Goal: Task Accomplishment & Management: Use online tool/utility

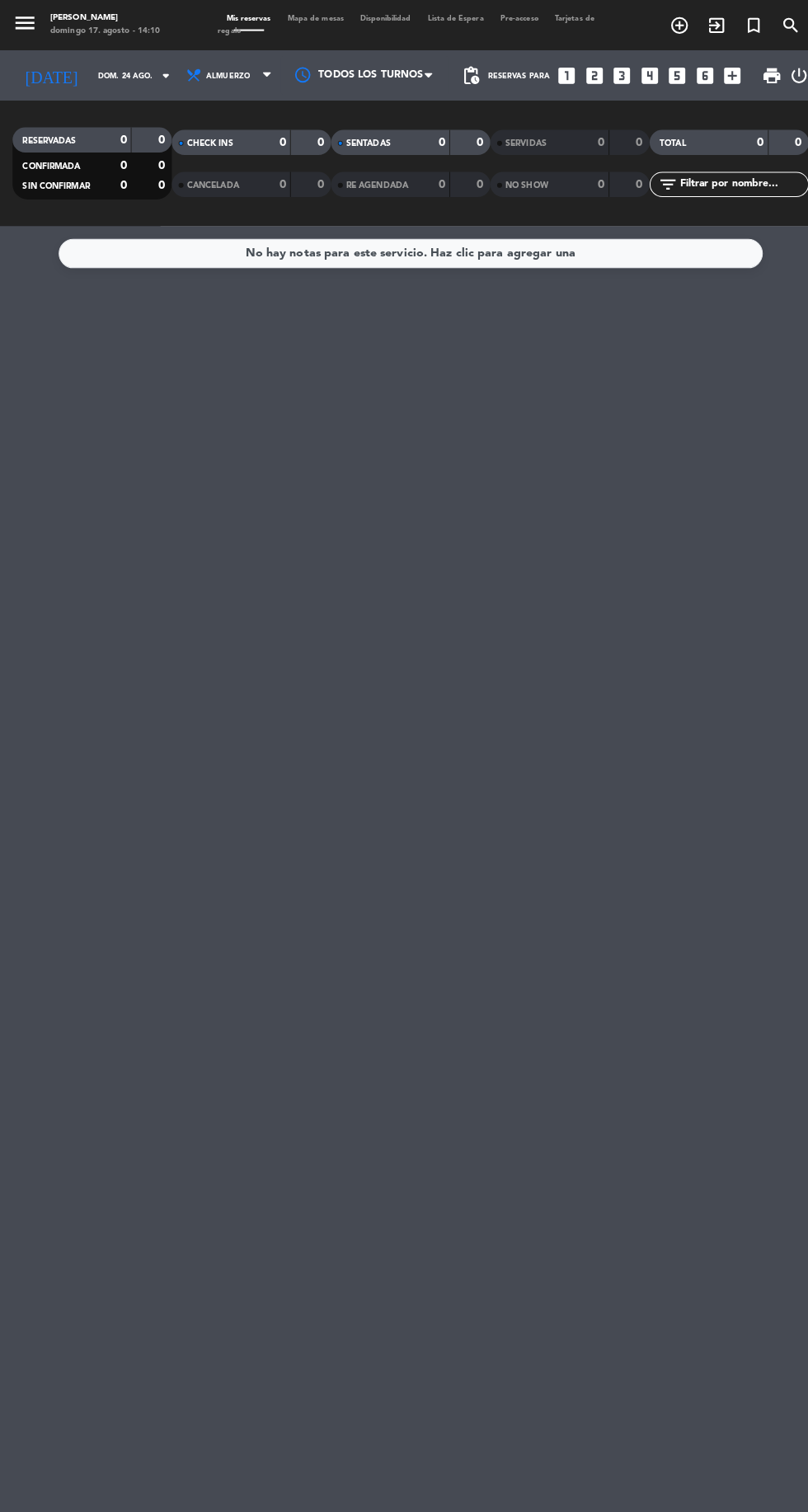
click at [0, 1282] on div "No hay notas para este servicio. Haz clic para agregar una" at bounding box center [404, 867] width 808 height 1290
click at [110, 80] on input "dom. 24 ago." at bounding box center [140, 74] width 104 height 26
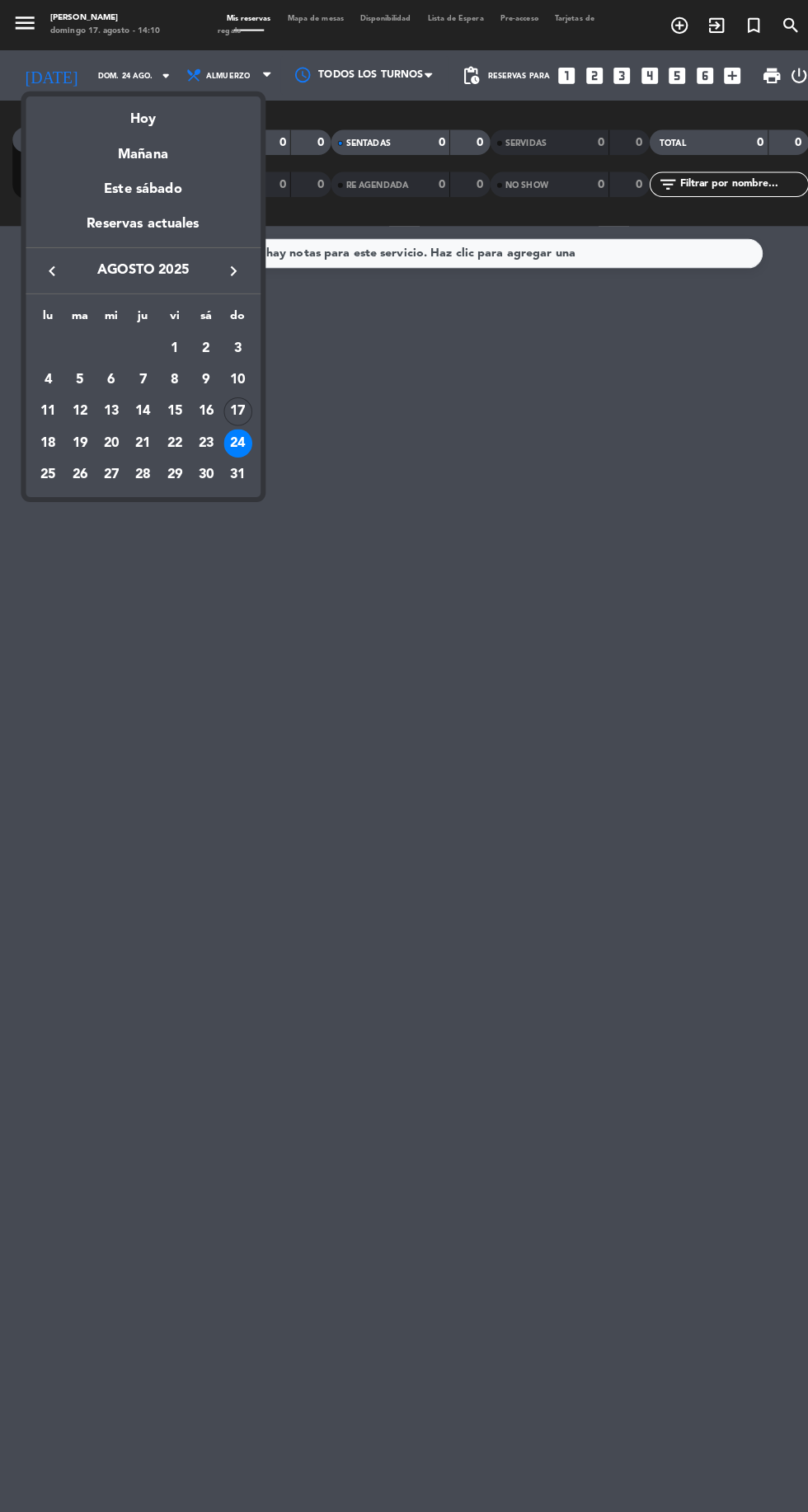
click at [247, 422] on td "24" at bounding box center [234, 436] width 31 height 31
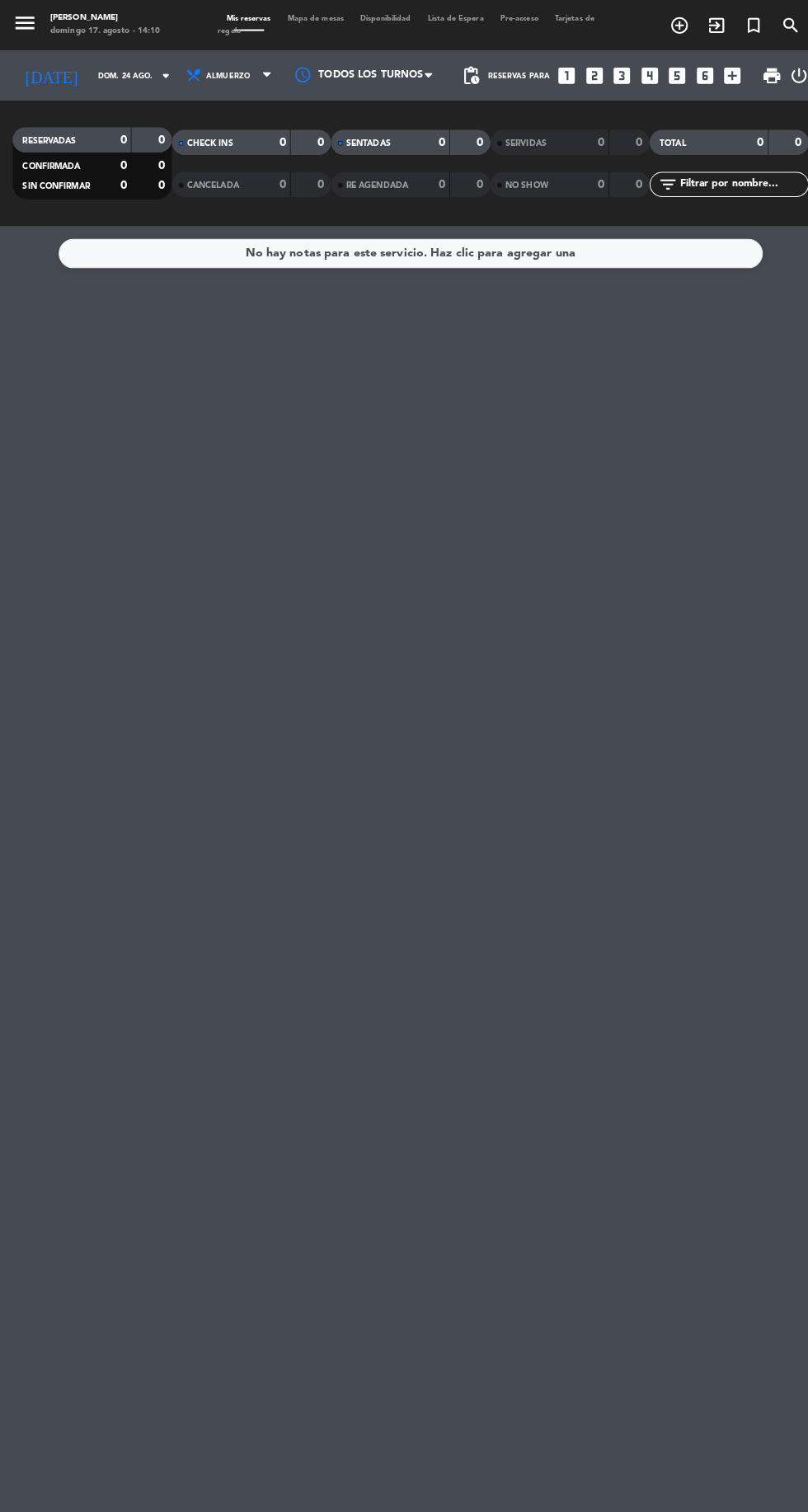
click at [125, 73] on input "dom. 24 ago." at bounding box center [140, 74] width 104 height 26
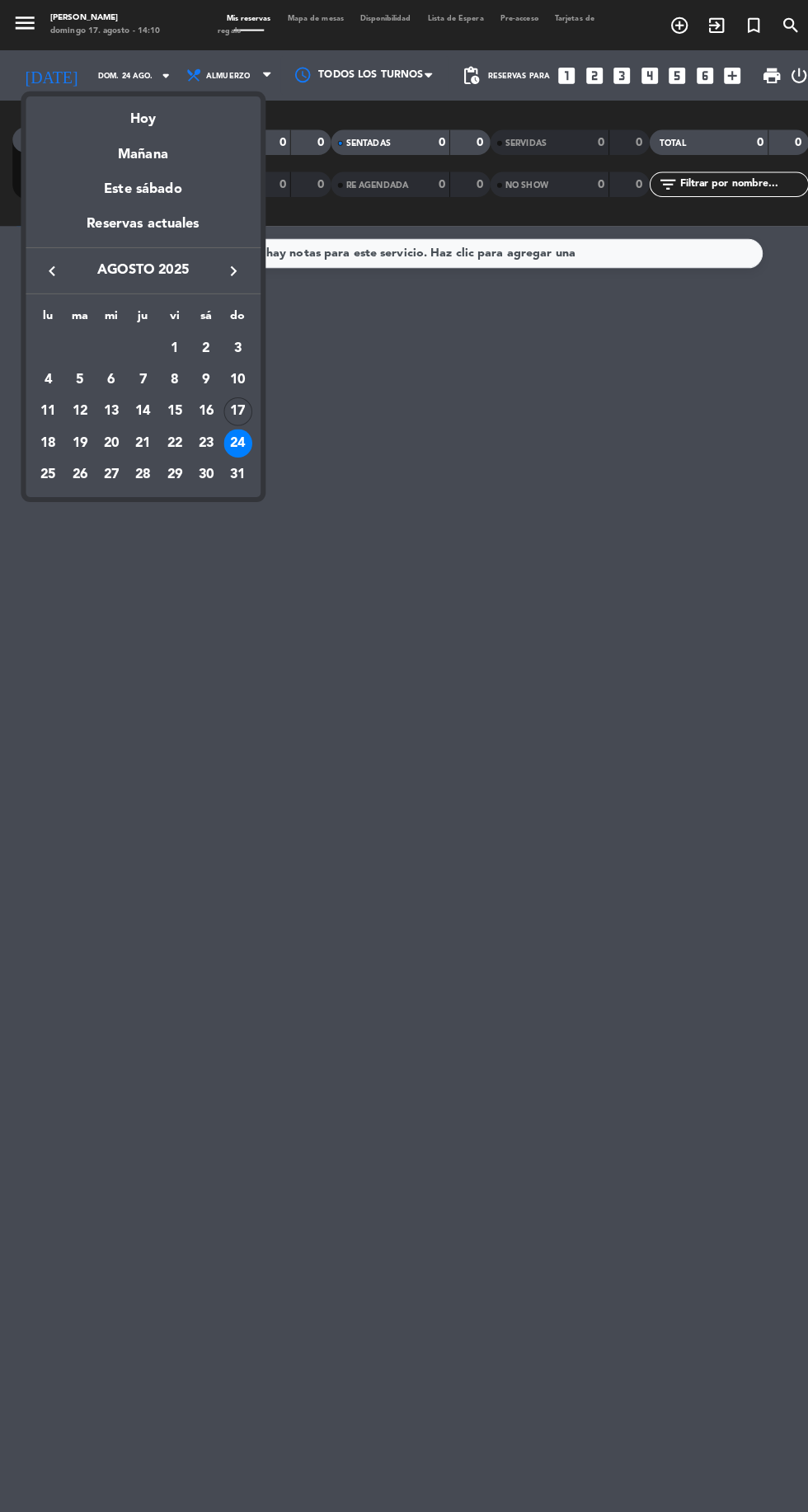
click at [261, 415] on div at bounding box center [404, 756] width 808 height 1512
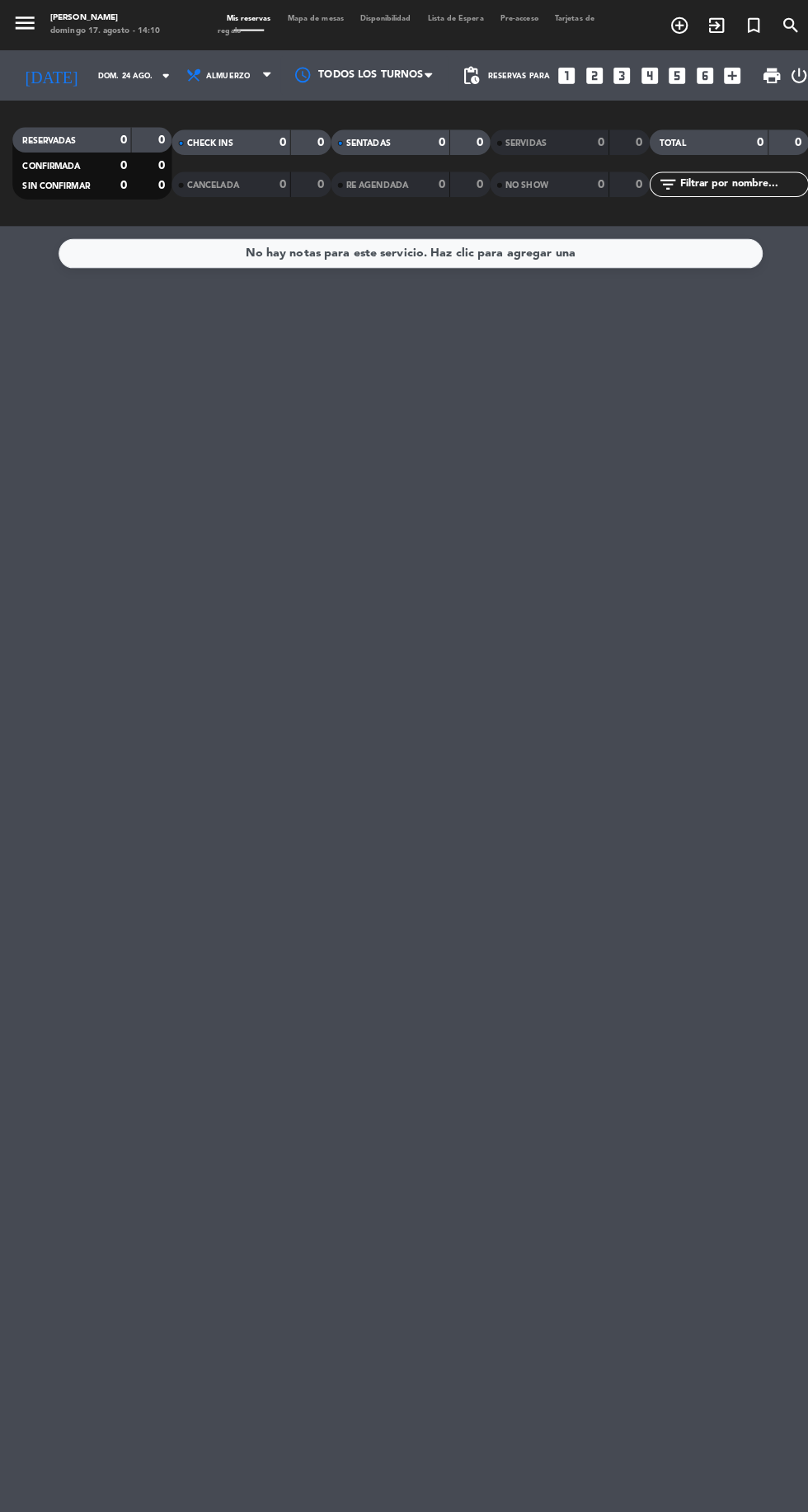
click at [129, 74] on input "dom. 24 ago." at bounding box center [140, 74] width 104 height 26
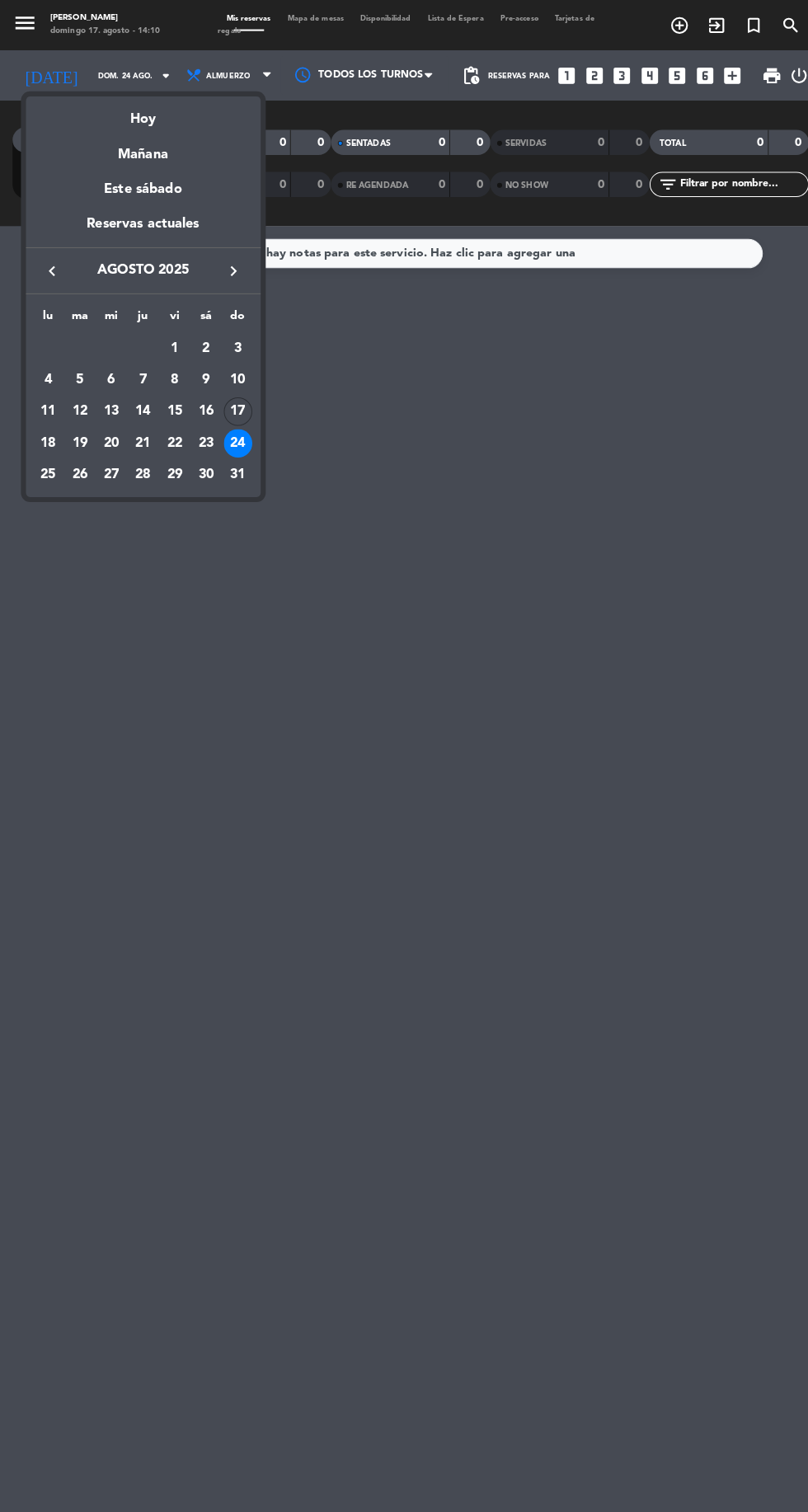
click at [253, 392] on div "lu ma [PERSON_NAME] vi sá do AGO. 1 2 3 4 5 6 7 8 9 10 11 12 13 14 15 16 17 18 …" at bounding box center [141, 389] width 231 height 200
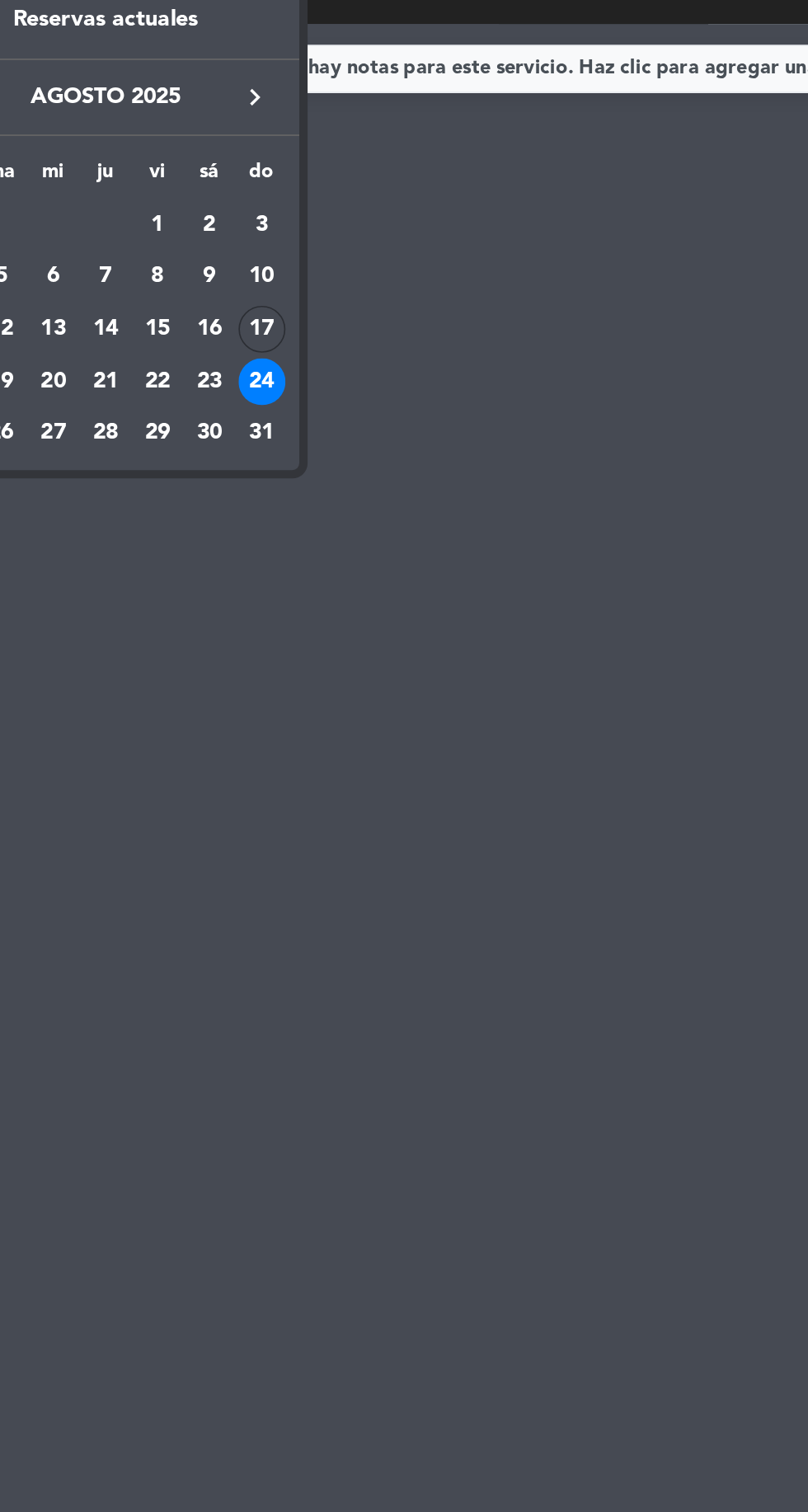
click at [248, 413] on td "17" at bounding box center [234, 405] width 31 height 31
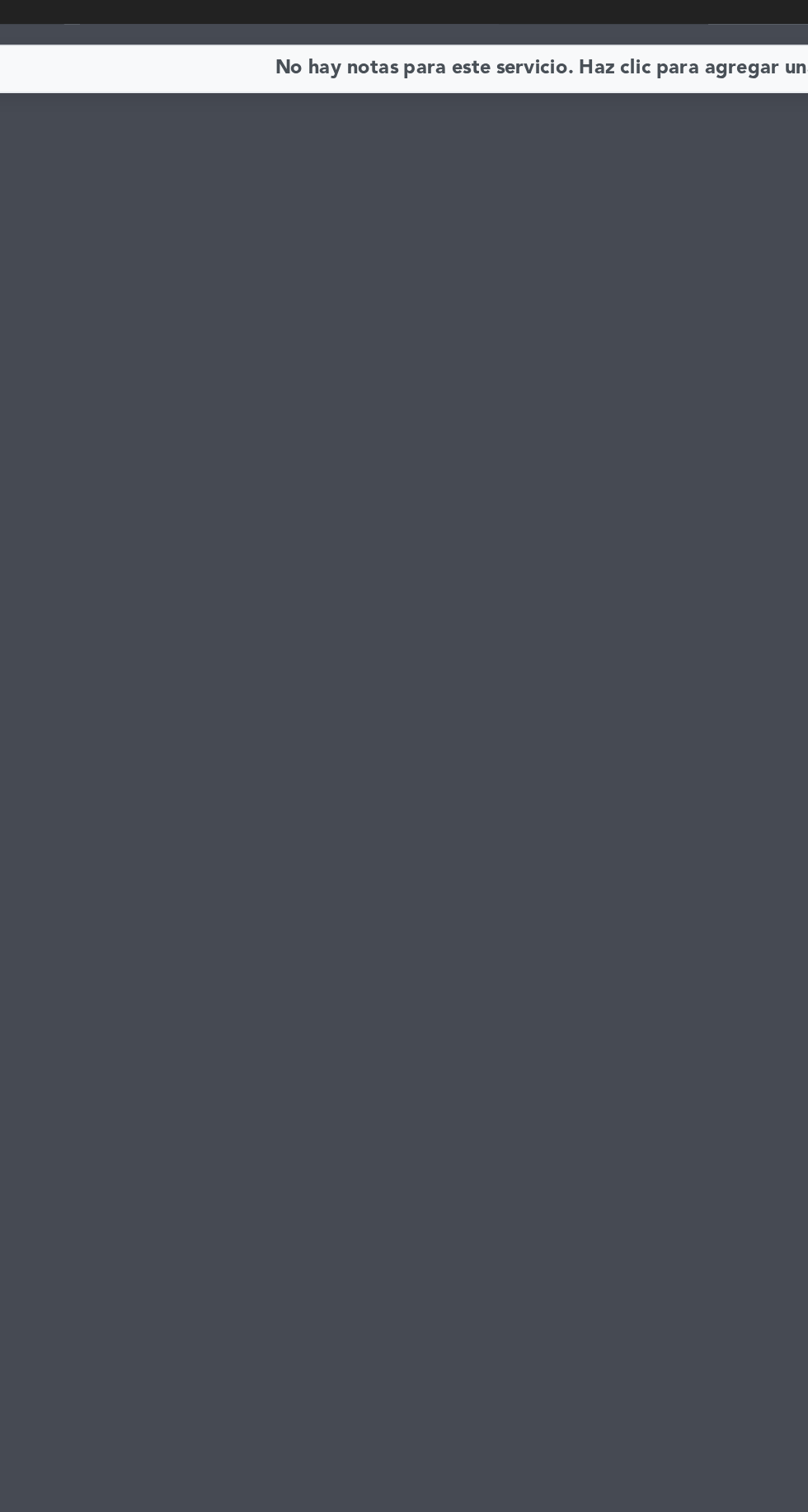
type input "dom. 17 ago."
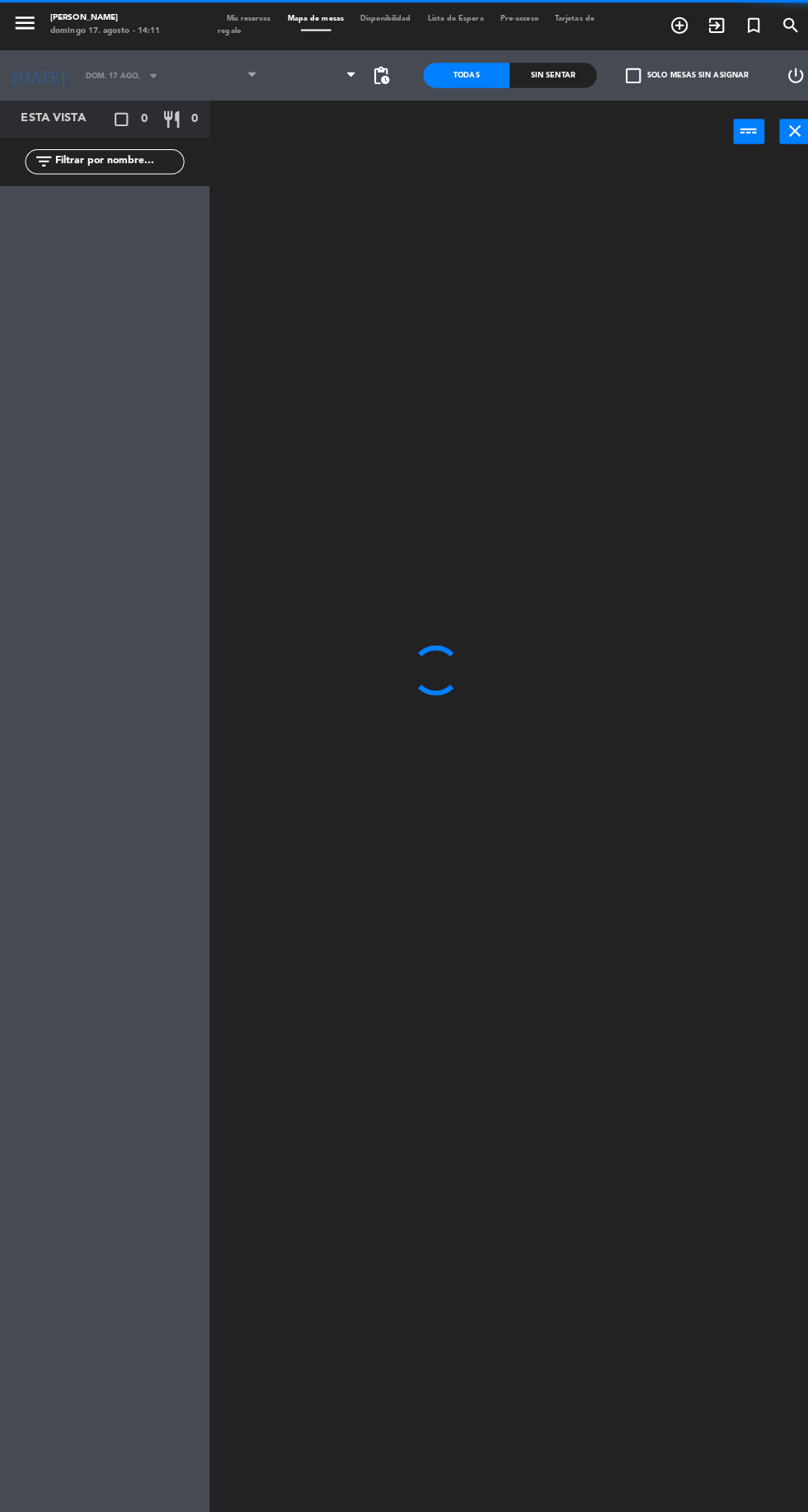
type input "sáb. 30 ago."
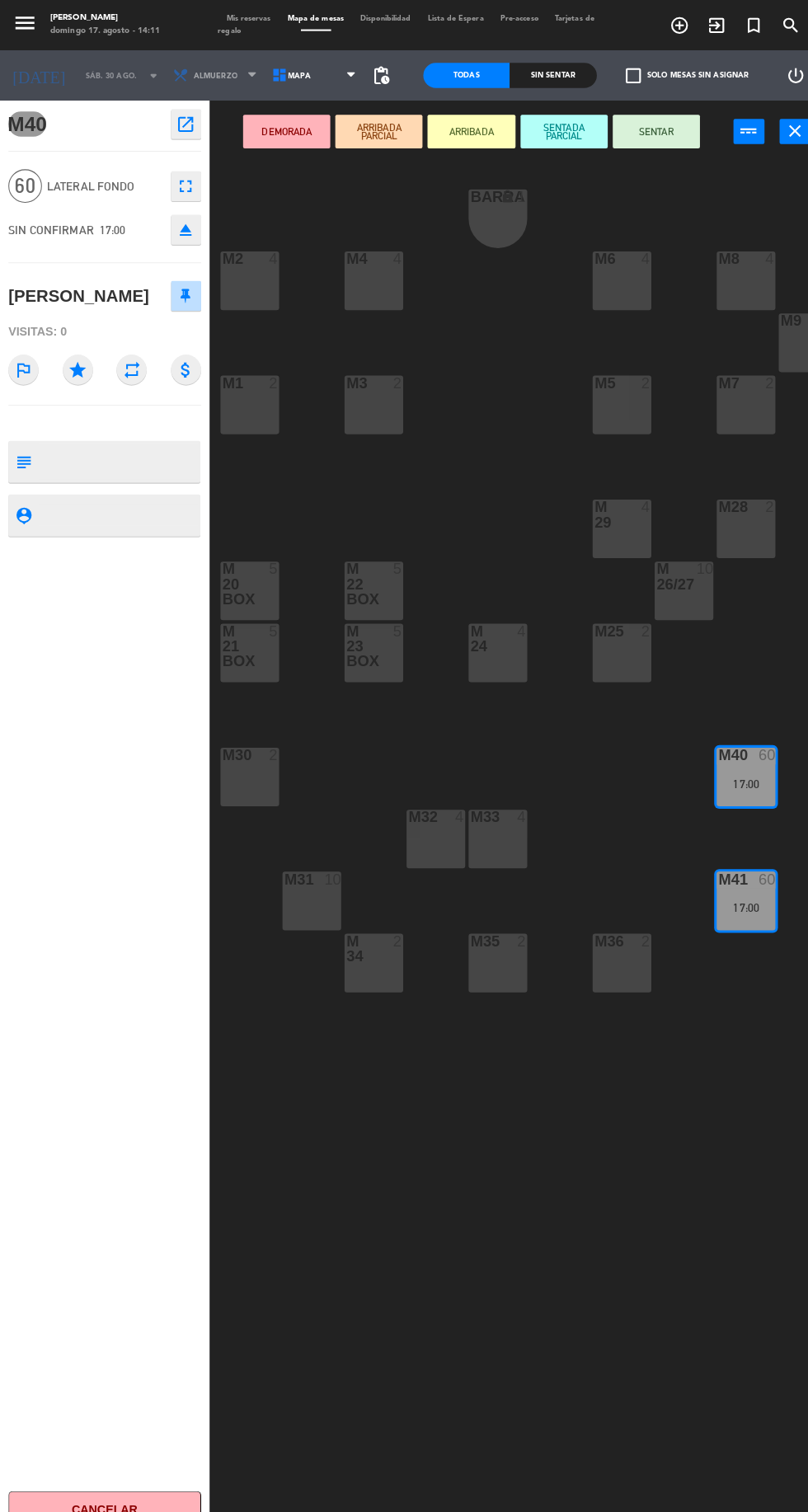
click at [544, 529] on div "BARRA lock 1 M2 4 M4 4 M6 4 M8 4 M9 8 M1 2 M3 2 M5 2 M7 2 M 29 4 M28 2 M 26/27 …" at bounding box center [511, 888] width 593 height 1462
click at [783, 119] on icon "close" at bounding box center [782, 128] width 20 height 20
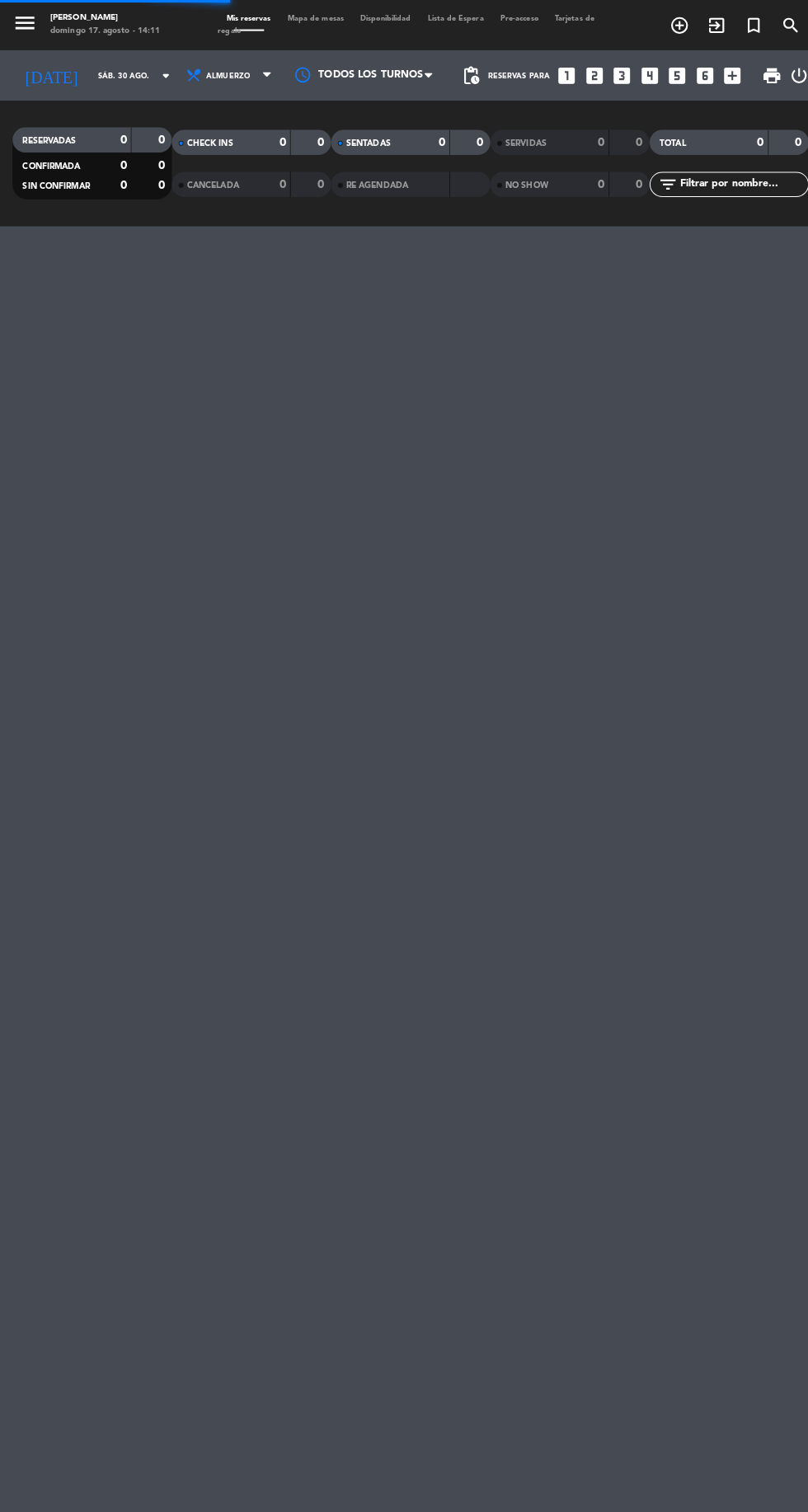
click at [773, 134] on div "0" at bounding box center [775, 140] width 31 height 19
